Goal: Navigation & Orientation: Go to known website

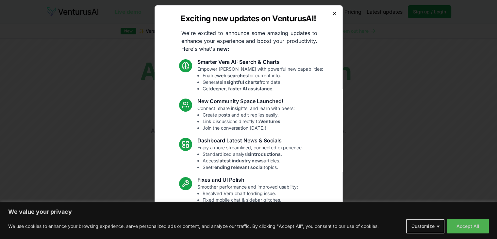
click at [332, 13] on icon "button" at bounding box center [334, 13] width 5 height 5
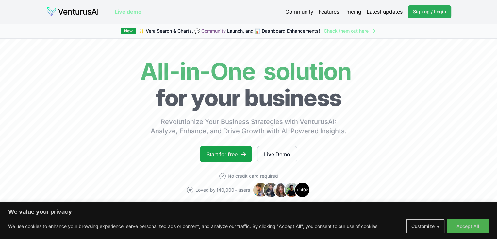
click at [442, 9] on span "Sign up / Login" at bounding box center [429, 12] width 33 height 7
click at [131, 15] on link "Live demo" at bounding box center [128, 12] width 27 height 8
